Goal: Information Seeking & Learning: Find specific fact

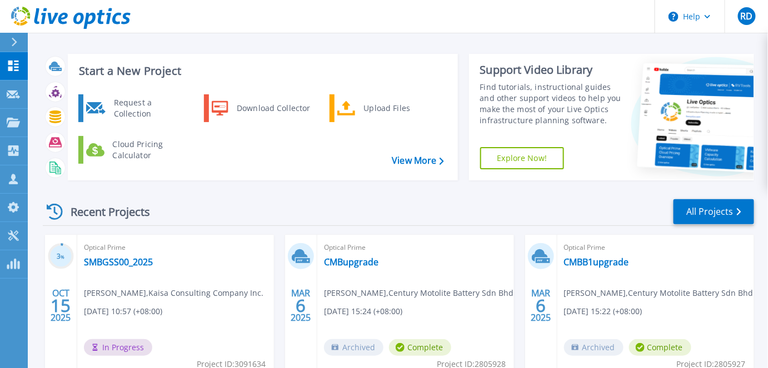
scroll to position [84, 0]
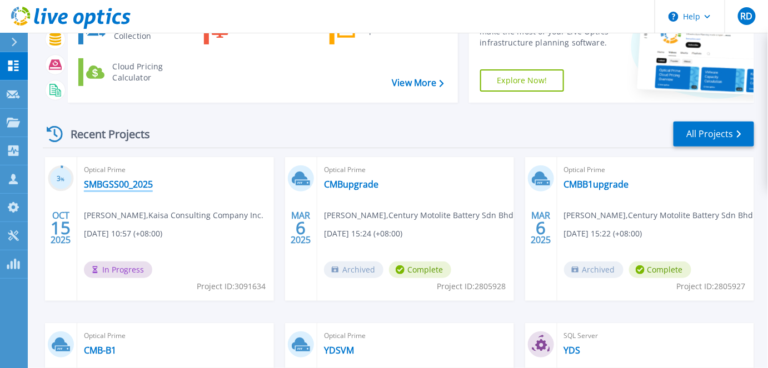
click at [101, 182] on link "SMBGSS00_2025" at bounding box center [118, 184] width 69 height 11
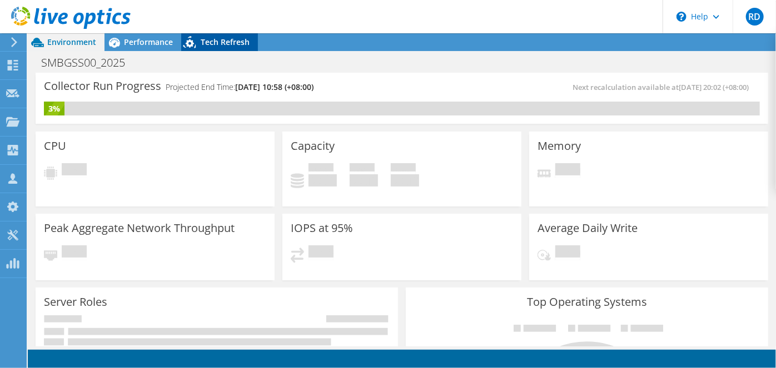
click at [216, 44] on span "Tech Refresh" at bounding box center [225, 42] width 49 height 11
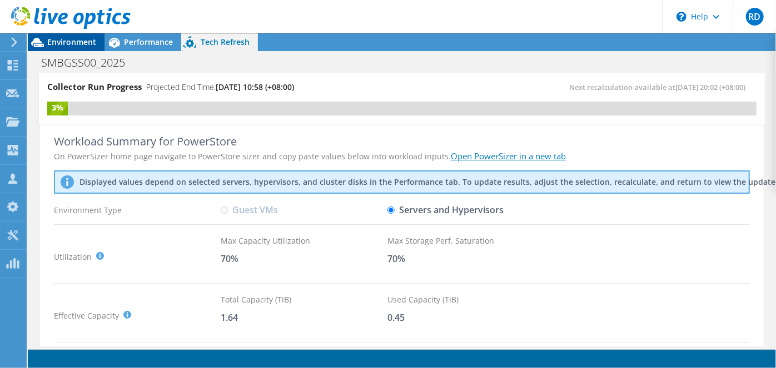
click at [65, 44] on span "Environment" at bounding box center [71, 42] width 49 height 11
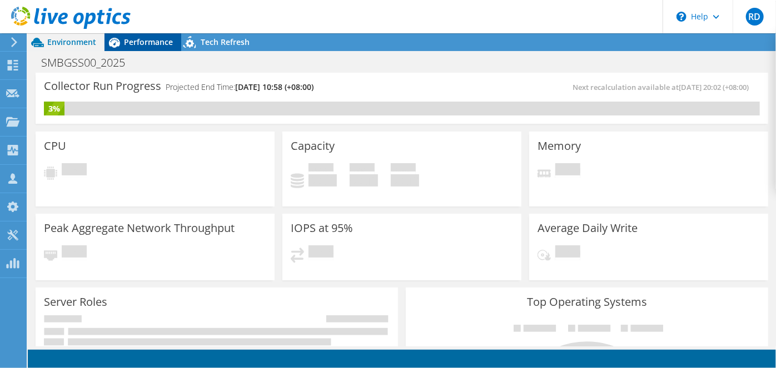
click at [156, 48] on div "Performance" at bounding box center [142, 42] width 77 height 18
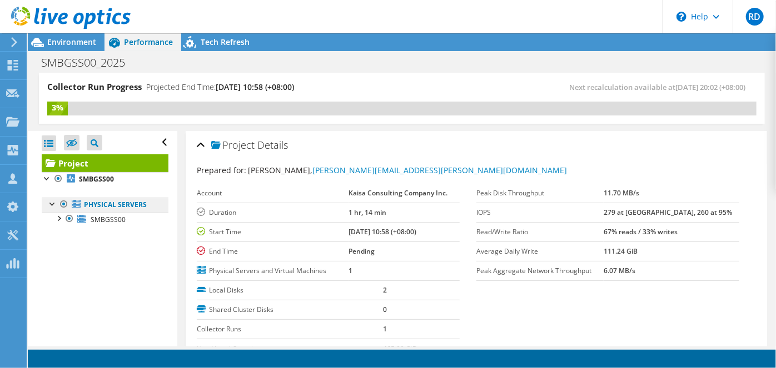
click at [139, 204] on link "Physical Servers" at bounding box center [105, 205] width 127 height 14
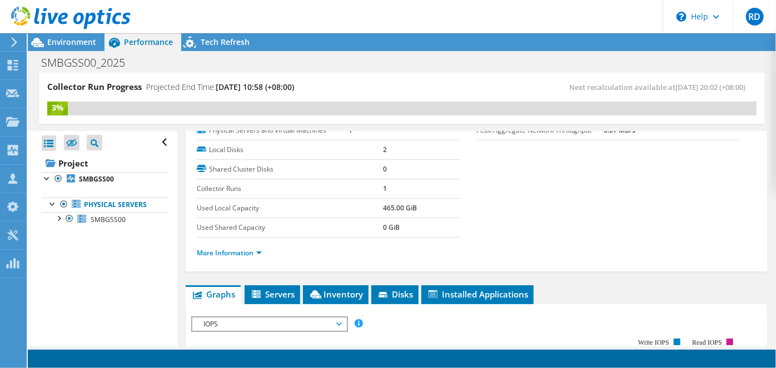
scroll to position [168, 0]
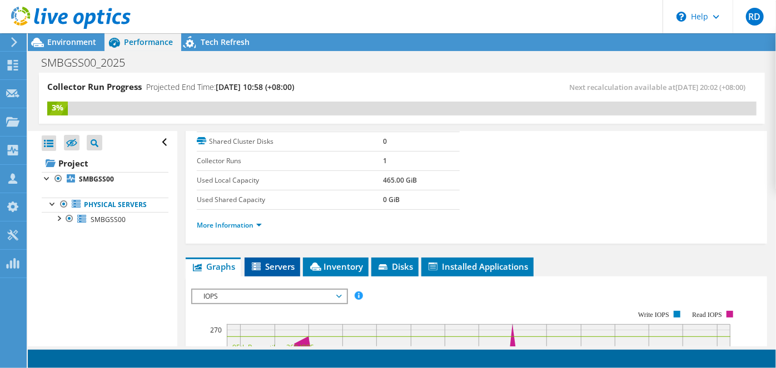
click at [273, 261] on span "Servers" at bounding box center [272, 266] width 44 height 11
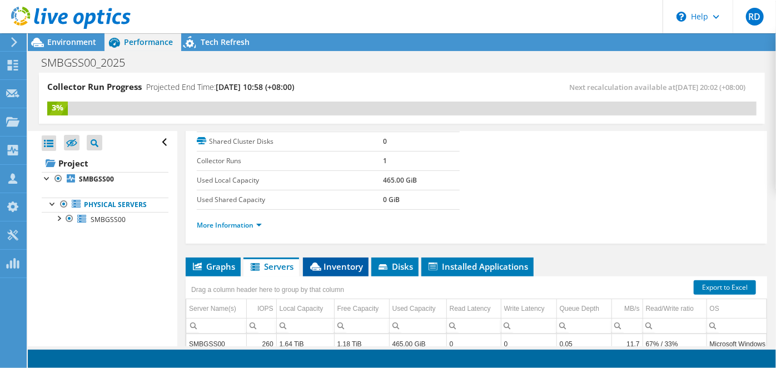
scroll to position [252, 0]
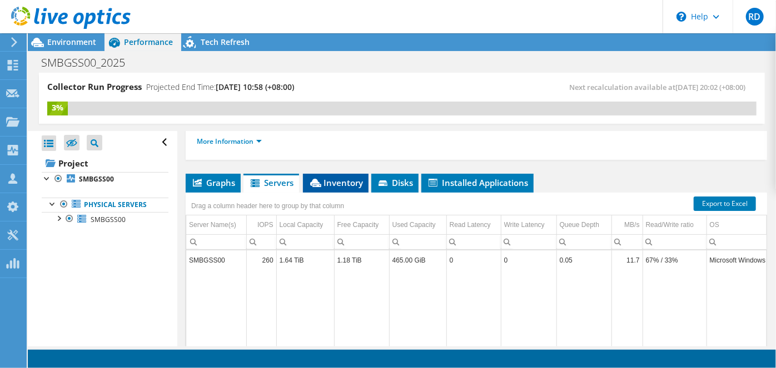
click at [315, 174] on li "Inventory" at bounding box center [336, 183] width 66 height 19
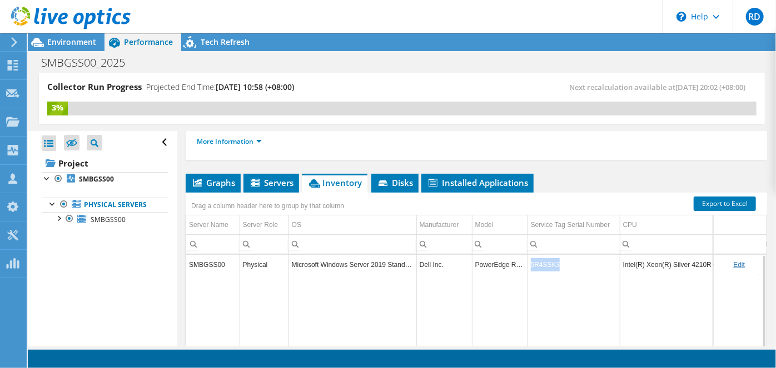
drag, startPoint x: 566, startPoint y: 264, endPoint x: 532, endPoint y: 266, distance: 33.9
click at [532, 266] on td "5R4SSK3" at bounding box center [573, 264] width 92 height 19
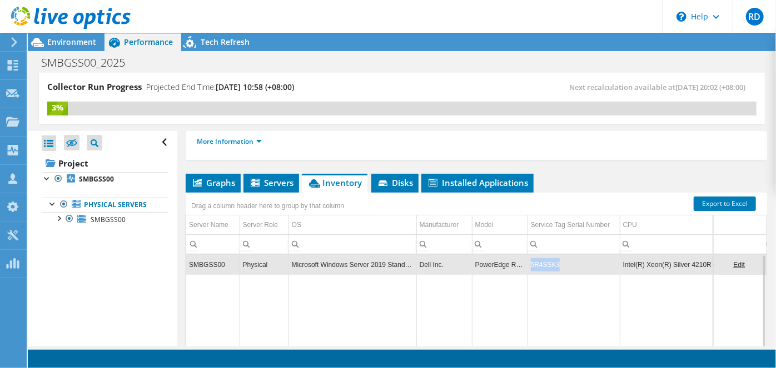
copy td "5R4SSK3"
